Goal: Information Seeking & Learning: Learn about a topic

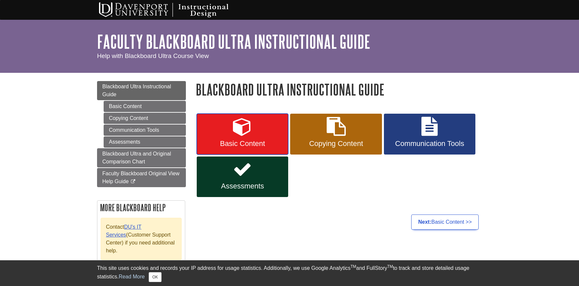
click at [270, 144] on span "Basic Content" at bounding box center [243, 143] width 82 height 9
click at [223, 181] on link "Assessments" at bounding box center [242, 176] width 91 height 41
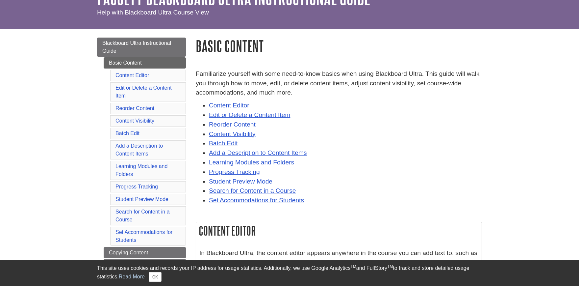
scroll to position [87, 0]
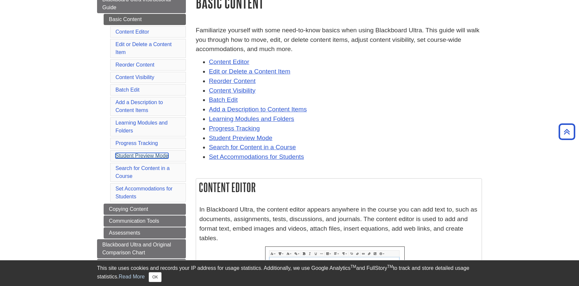
click at [156, 154] on link "Student Preview Mode" at bounding box center [142, 156] width 53 height 6
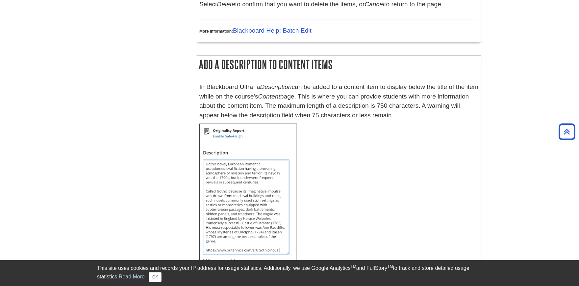
scroll to position [5587, 0]
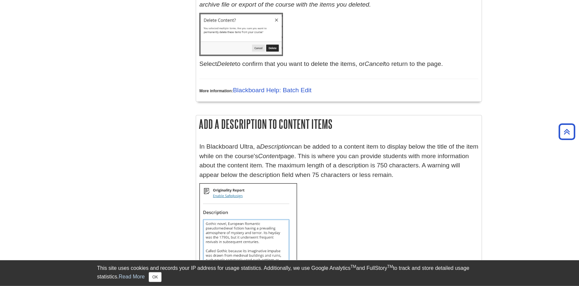
scroll to position [5478, 0]
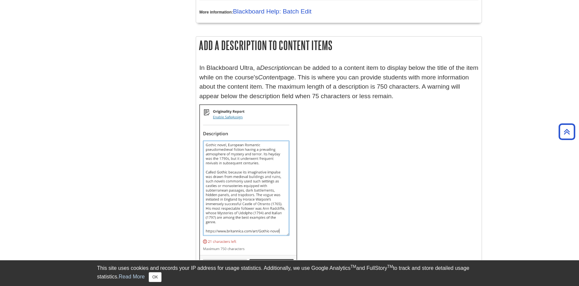
scroll to position [87, 0]
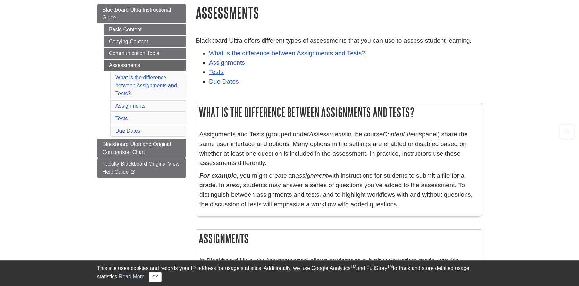
scroll to position [87, 0]
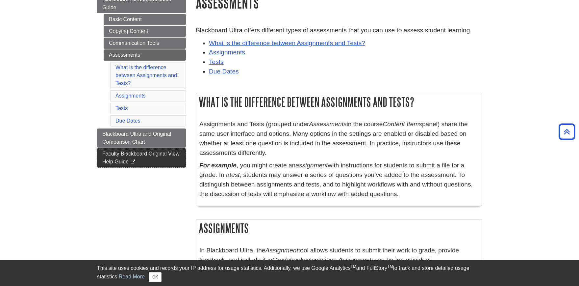
click at [150, 159] on link "Faculty Blackboard Original View Help Guide This link opens in a new window" at bounding box center [141, 157] width 89 height 19
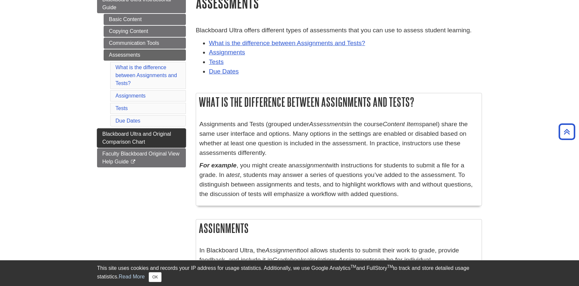
click at [134, 140] on span "Blackboard Ultra and Original Comparison Chart" at bounding box center [136, 137] width 69 height 13
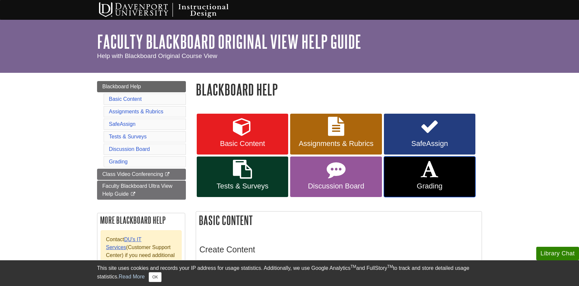
click at [415, 188] on span "Grading" at bounding box center [430, 186] width 82 height 9
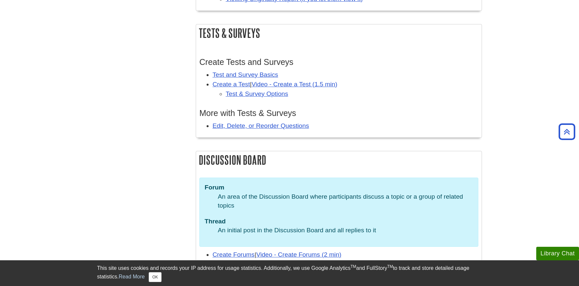
scroll to position [1387, 0]
